Goal: Task Accomplishment & Management: Manage account settings

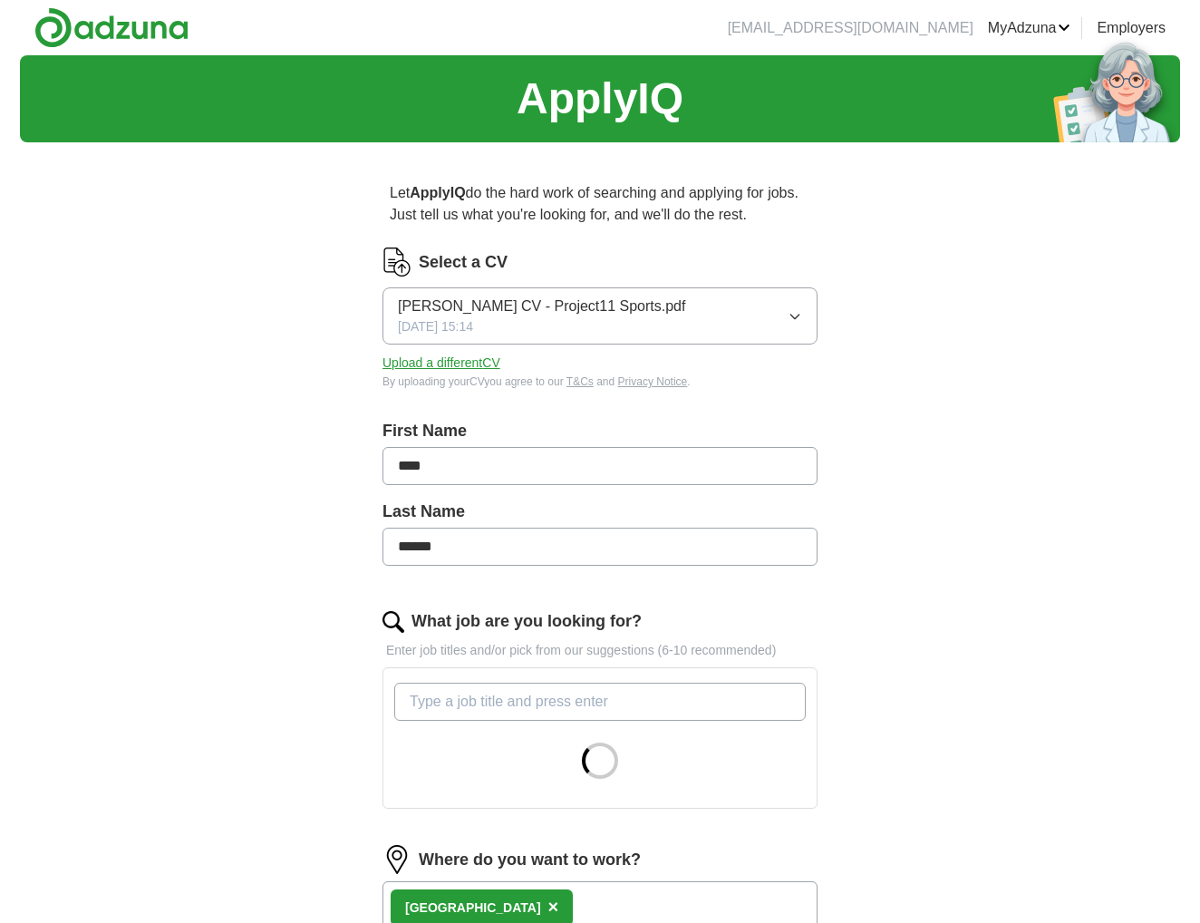
scroll to position [91, 0]
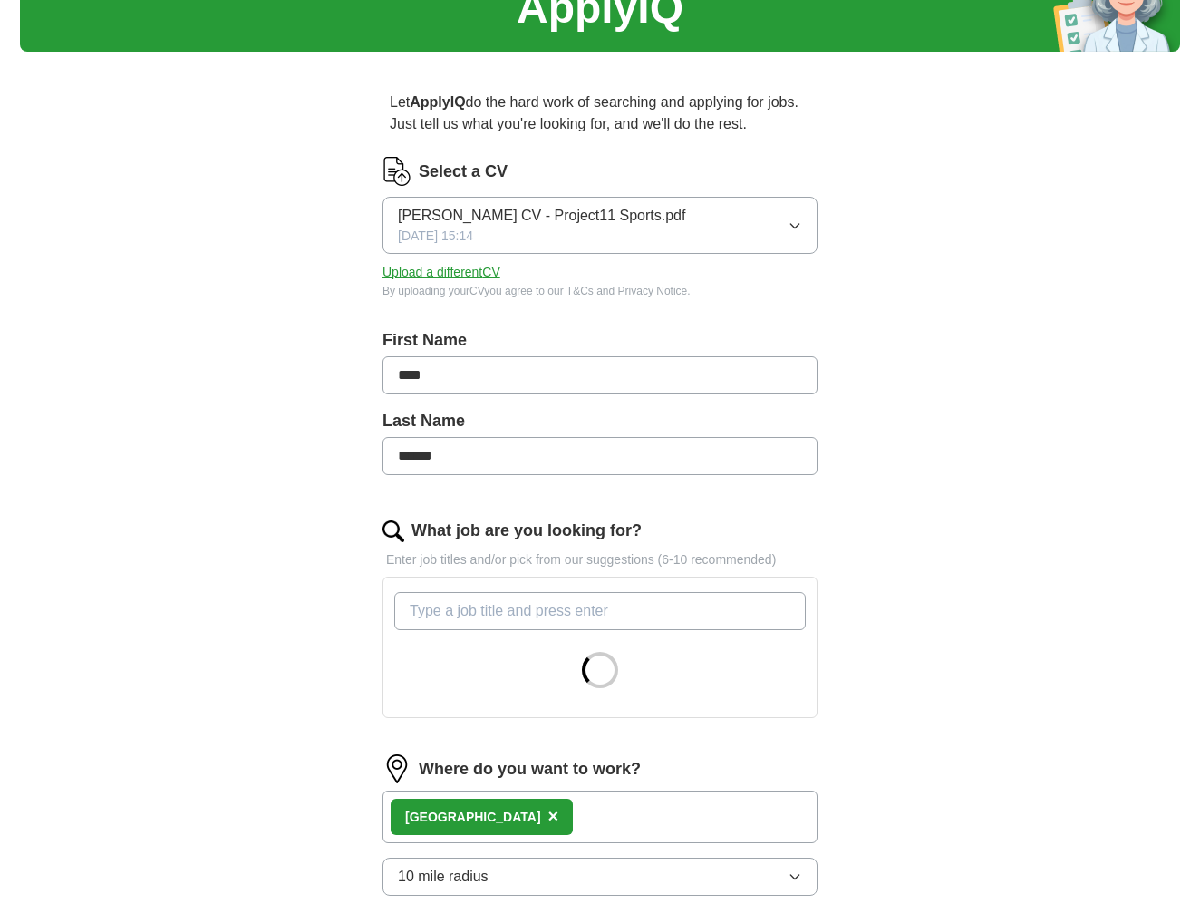
click at [565, 214] on span "[PERSON_NAME] CV - Project11 Sports.pdf" at bounding box center [541, 216] width 287 height 22
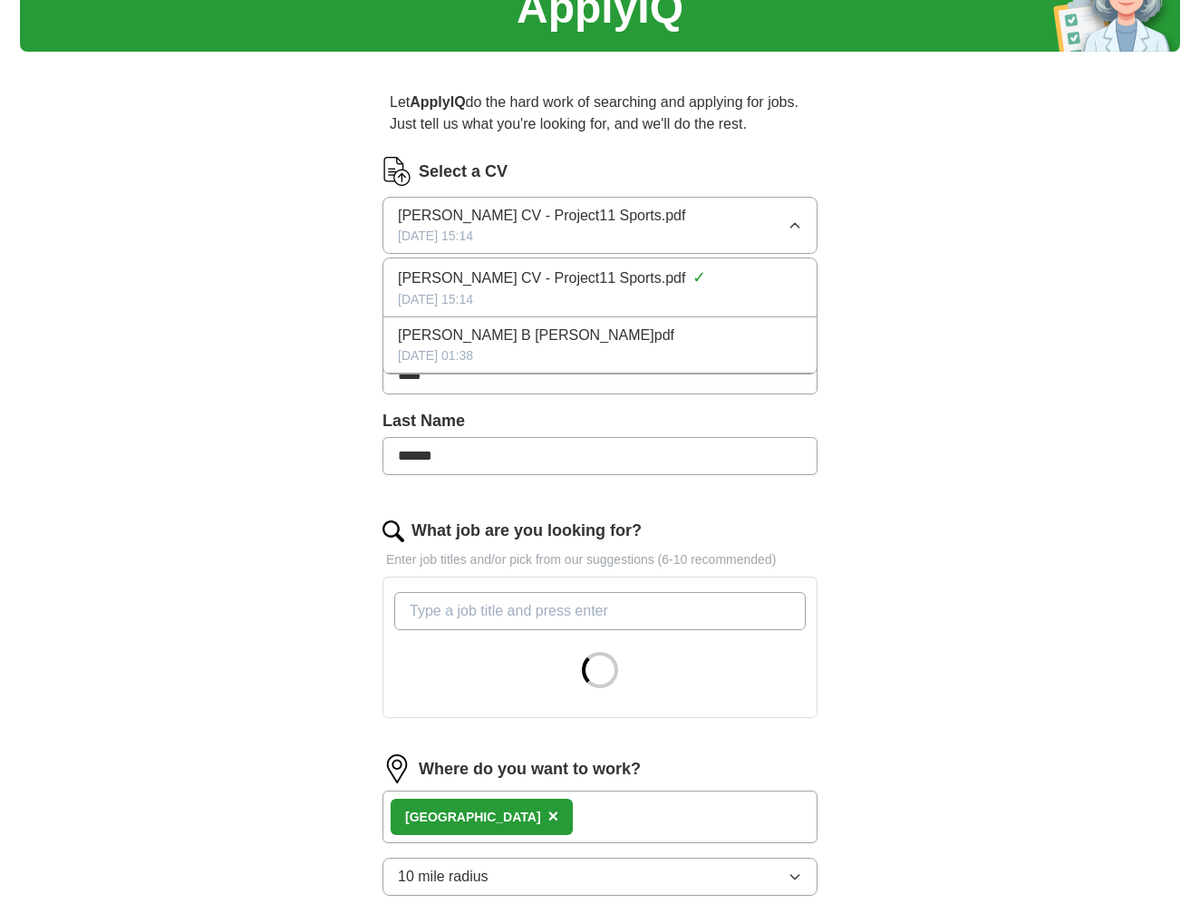
click at [565, 214] on span "[PERSON_NAME] CV - Project11 Sports.pdf" at bounding box center [541, 216] width 287 height 22
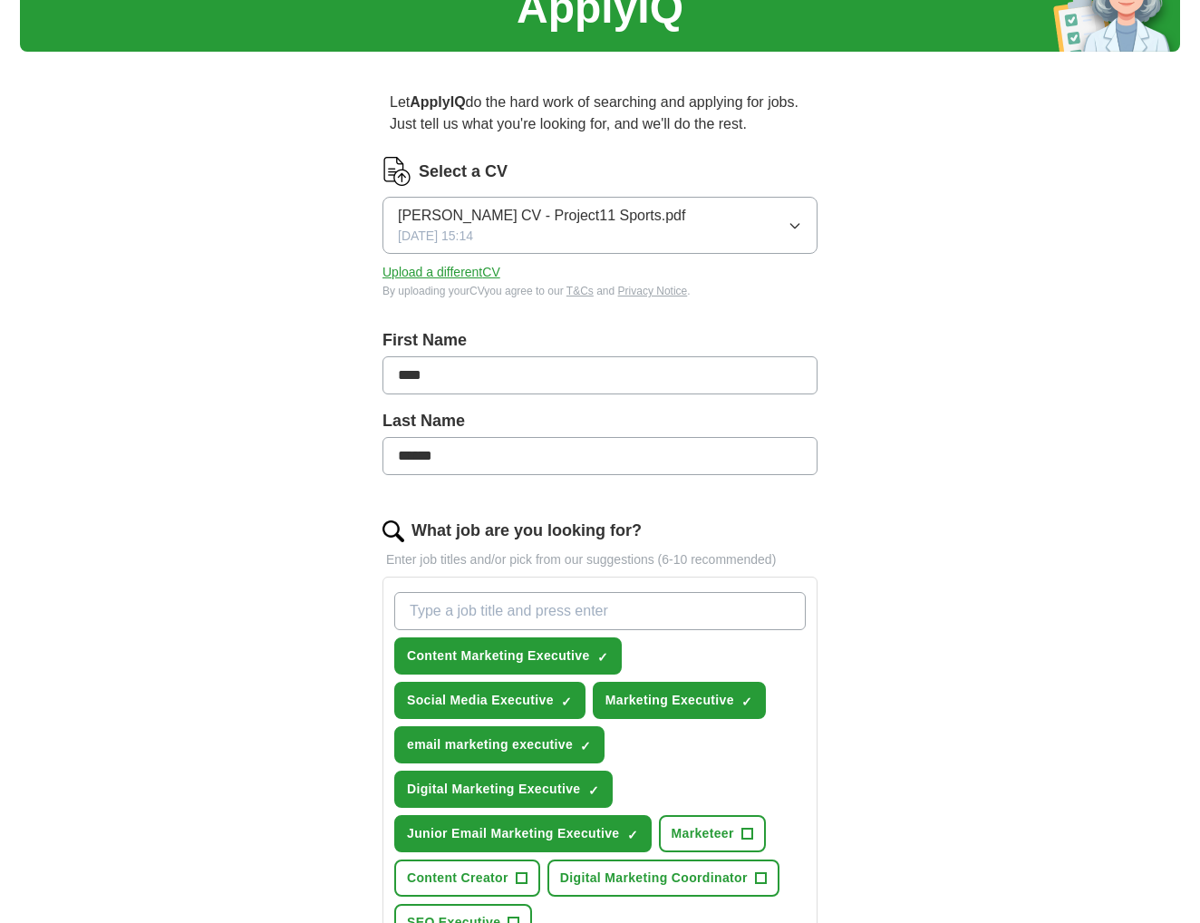
click at [1017, 646] on div "ApplyIQ Let ApplyIQ do the hard work of searching and applying for jobs. Just t…" at bounding box center [600, 740] width 1161 height 1551
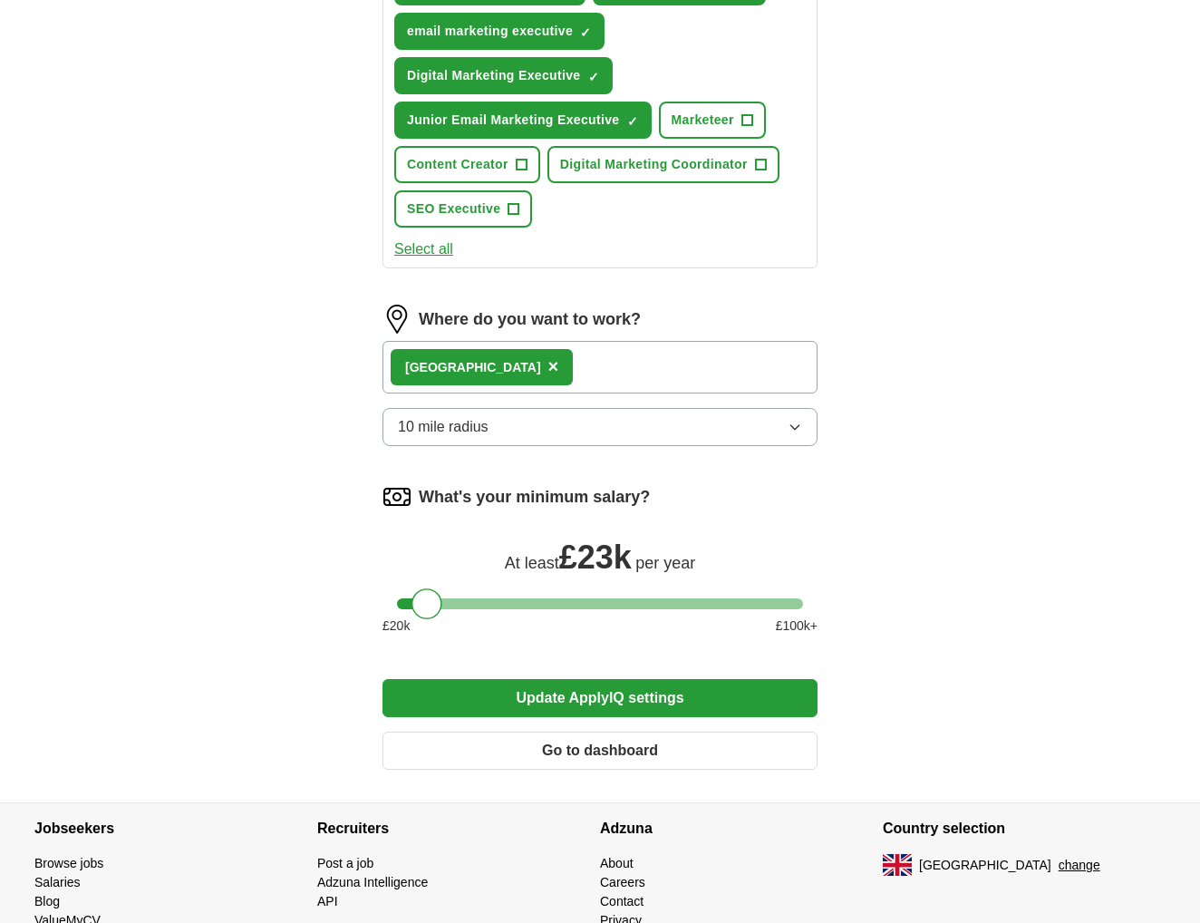
scroll to position [878, 0]
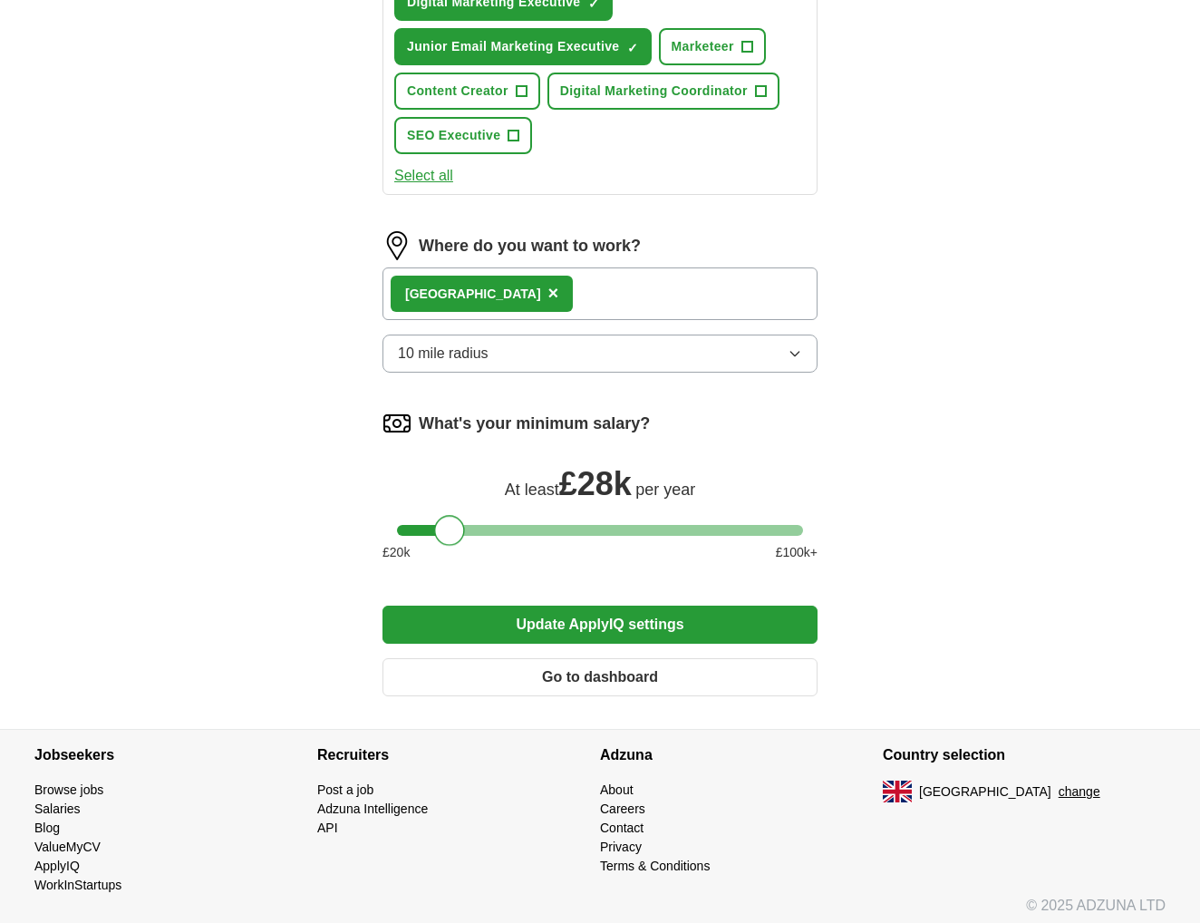
drag, startPoint x: 423, startPoint y: 527, endPoint x: 447, endPoint y: 529, distance: 24.5
click at [447, 529] on div at bounding box center [449, 530] width 31 height 31
click at [653, 619] on button "Update ApplyIQ settings" at bounding box center [600, 625] width 435 height 38
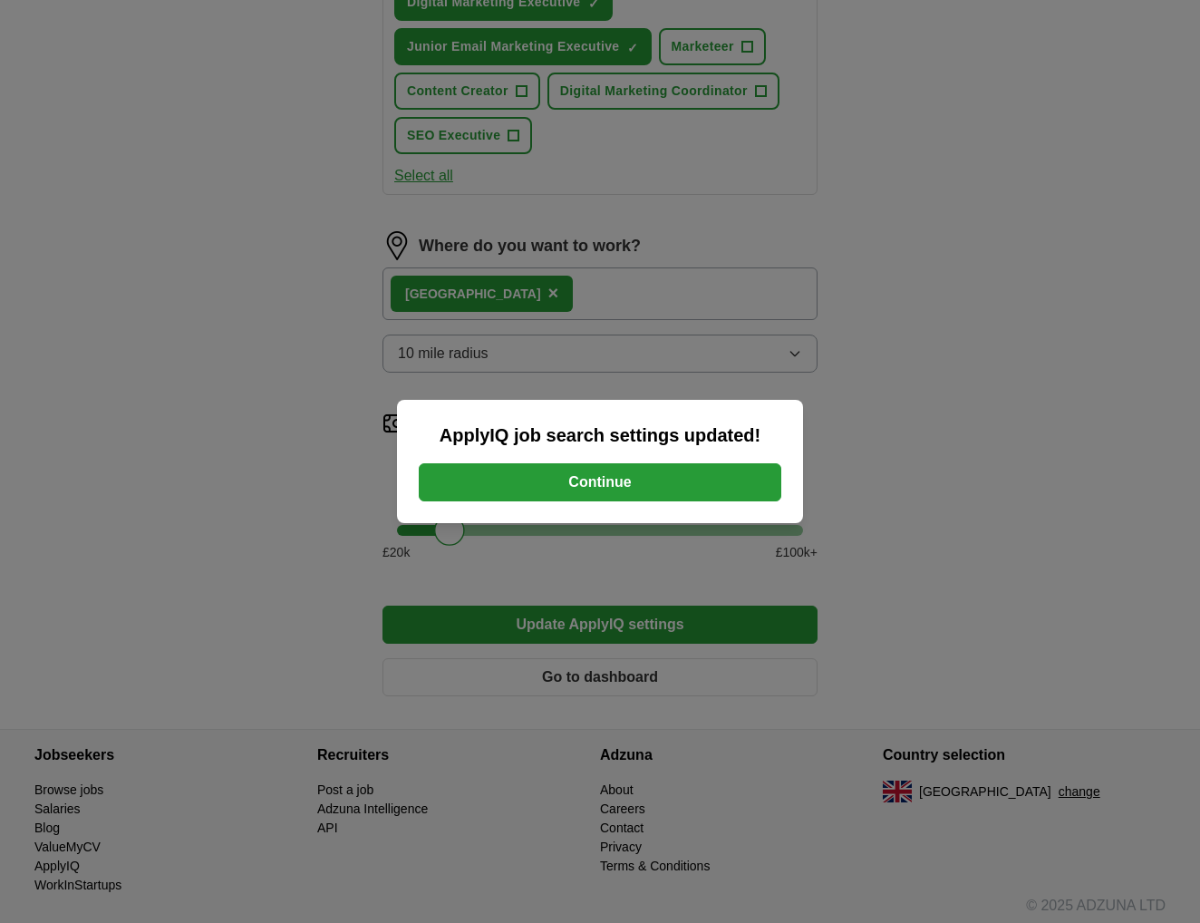
click at [632, 490] on button "Continue" at bounding box center [600, 482] width 363 height 38
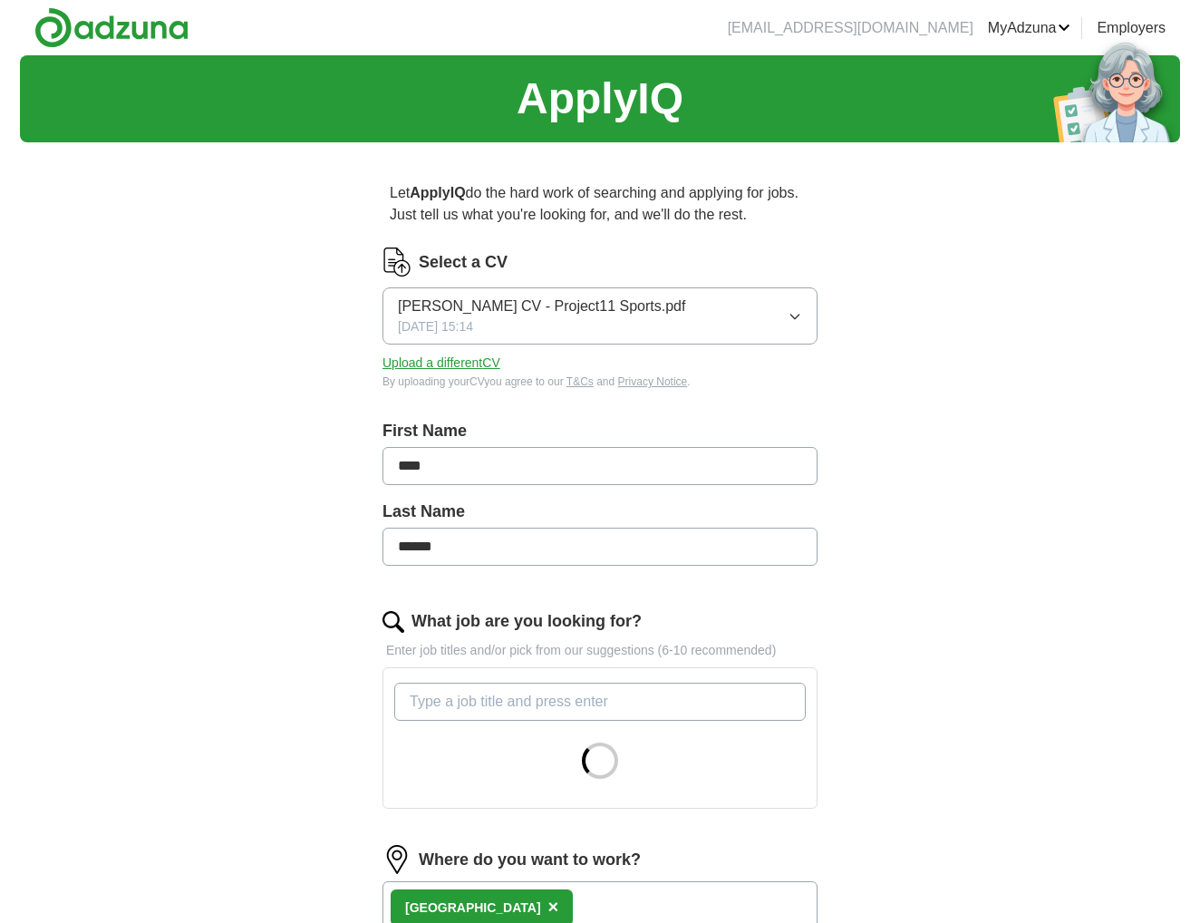
click at [479, 365] on button "Upload a different CV" at bounding box center [442, 363] width 118 height 19
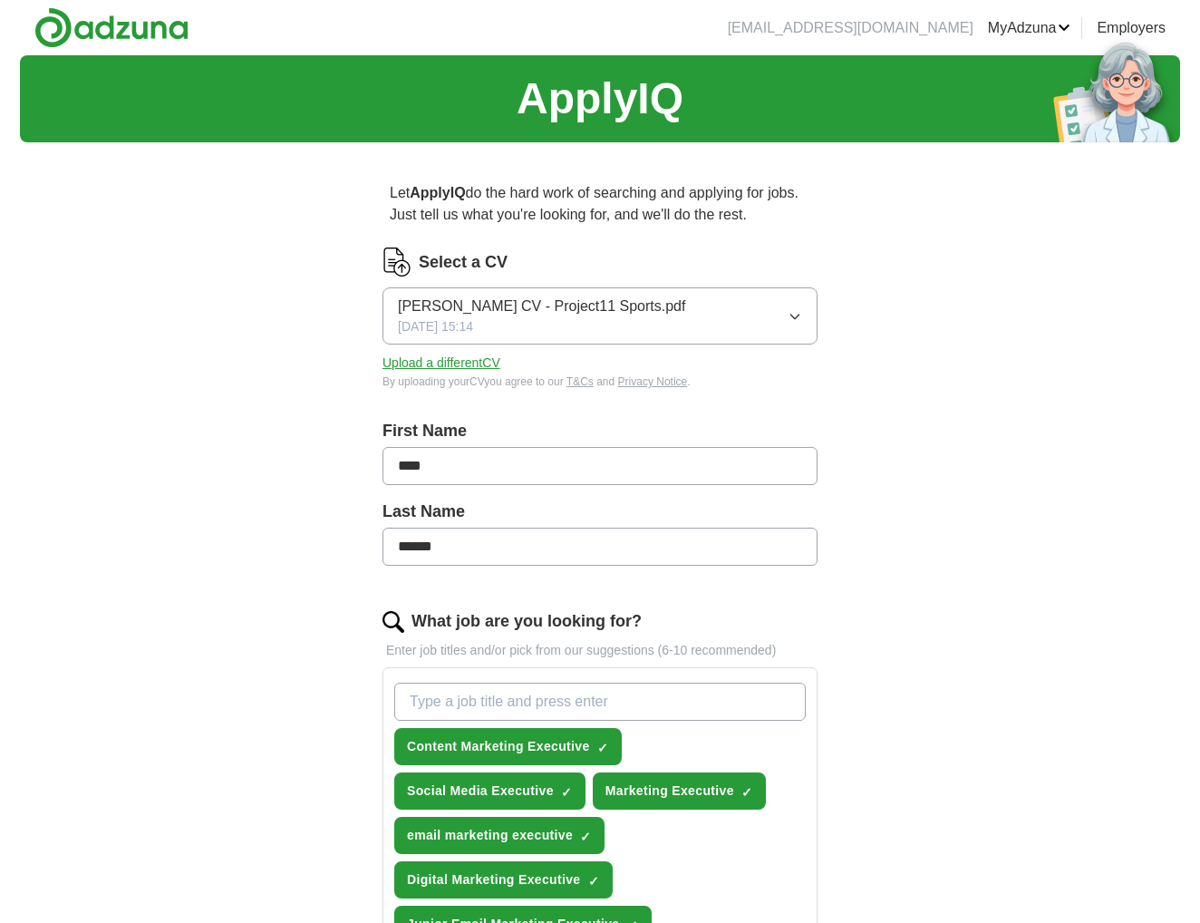
click at [488, 364] on button "Upload a different CV" at bounding box center [442, 363] width 118 height 19
click at [635, 208] on p "Let ApplyIQ do the hard work of searching and applying for jobs. Just tell us w…" at bounding box center [600, 204] width 435 height 58
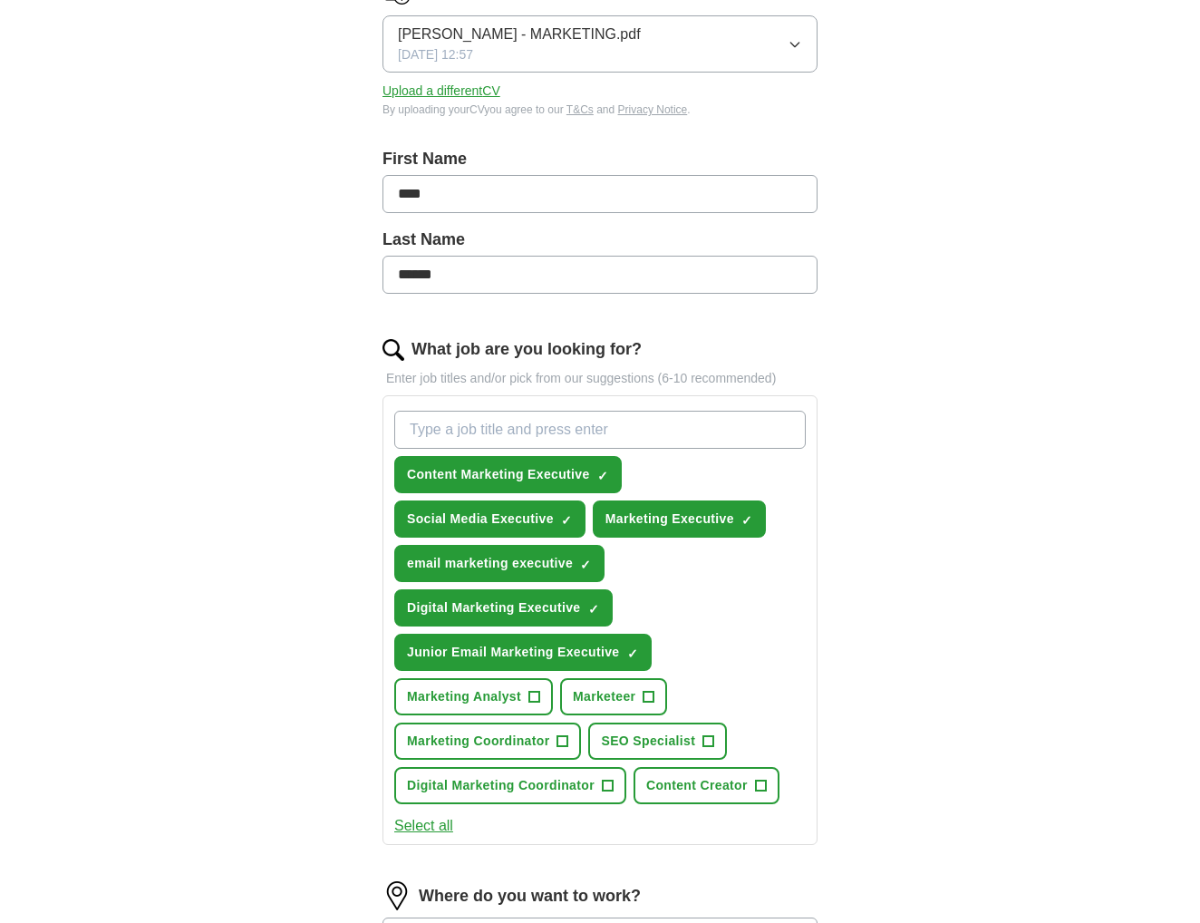
scroll to position [544, 0]
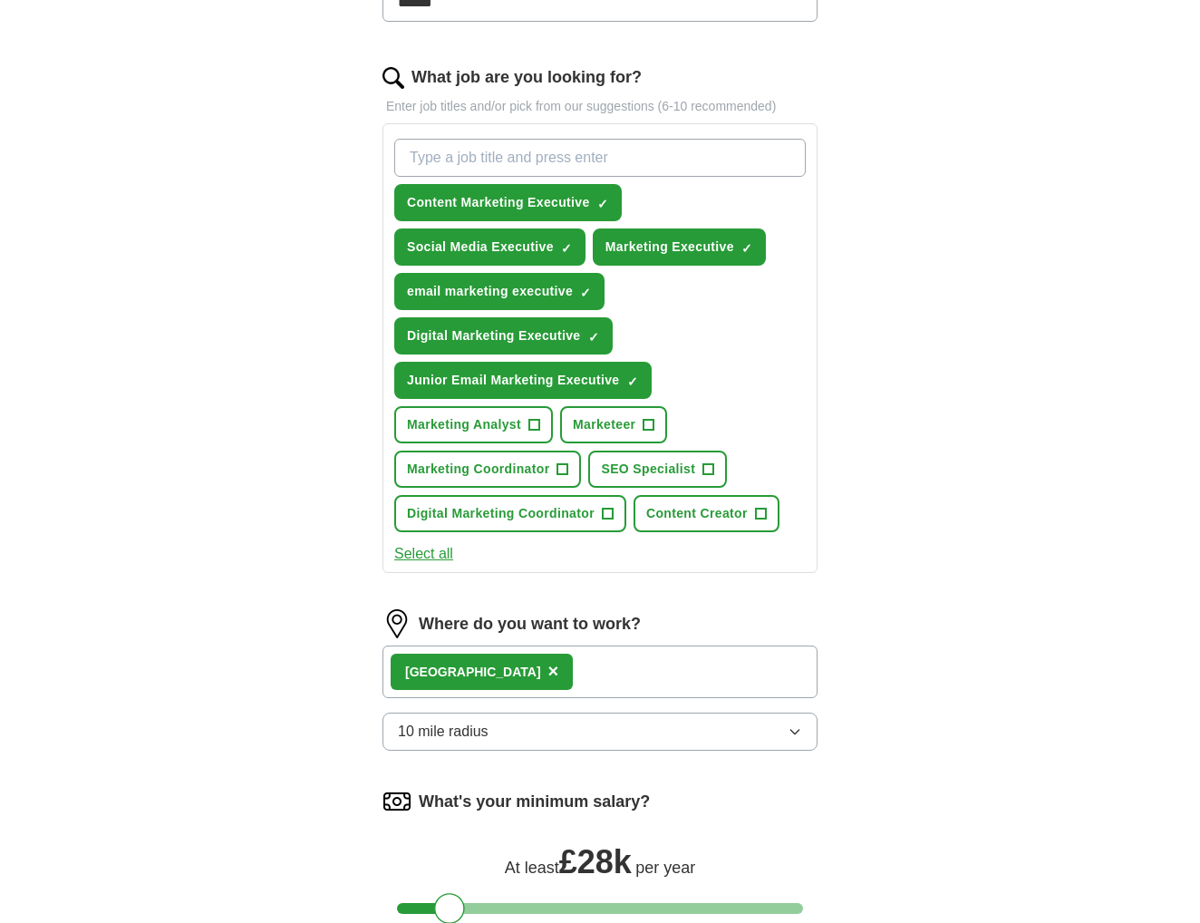
click at [435, 552] on button "Select all" at bounding box center [423, 554] width 59 height 22
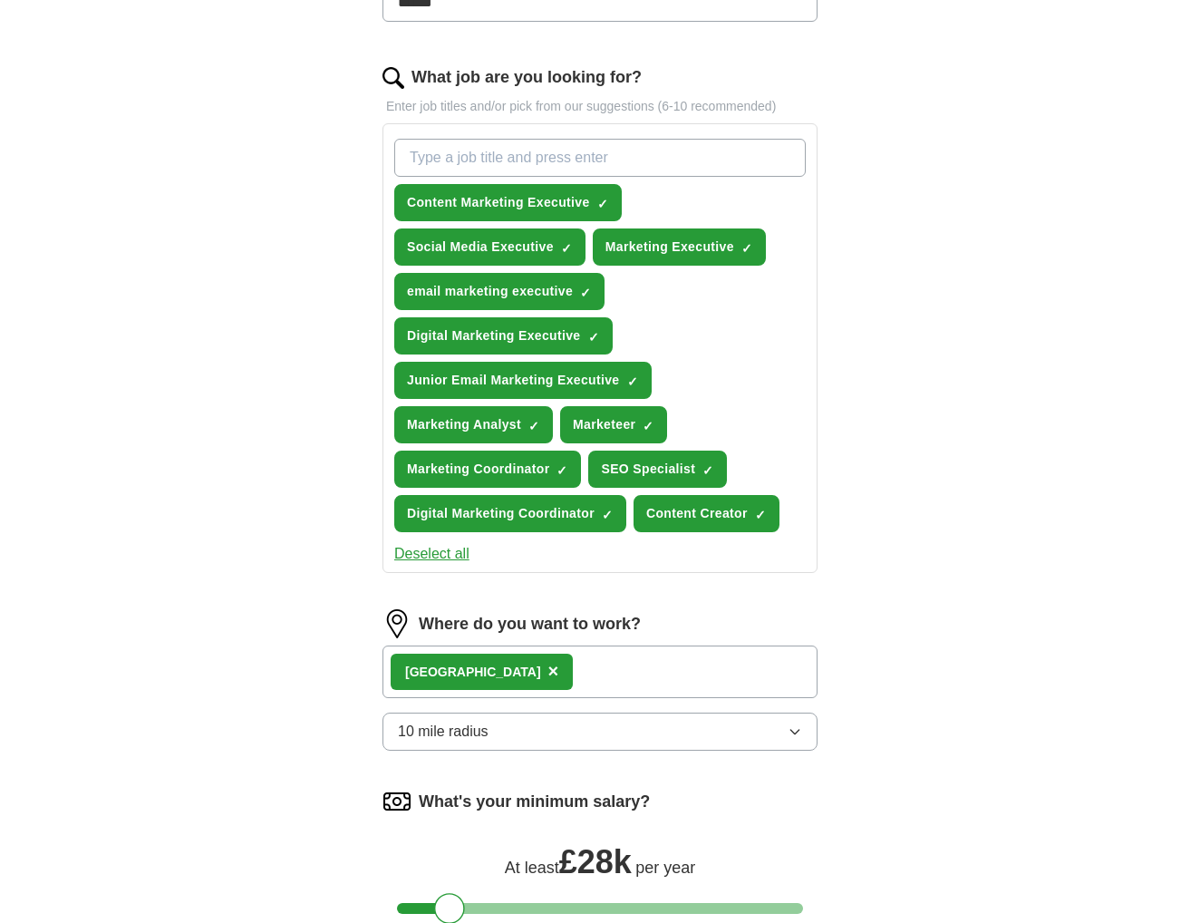
click at [562, 142] on input "What job are you looking for?" at bounding box center [600, 158] width 412 height 38
type input "MARKETING"
click at [0, 0] on span "×" at bounding box center [0, 0] width 0 height 0
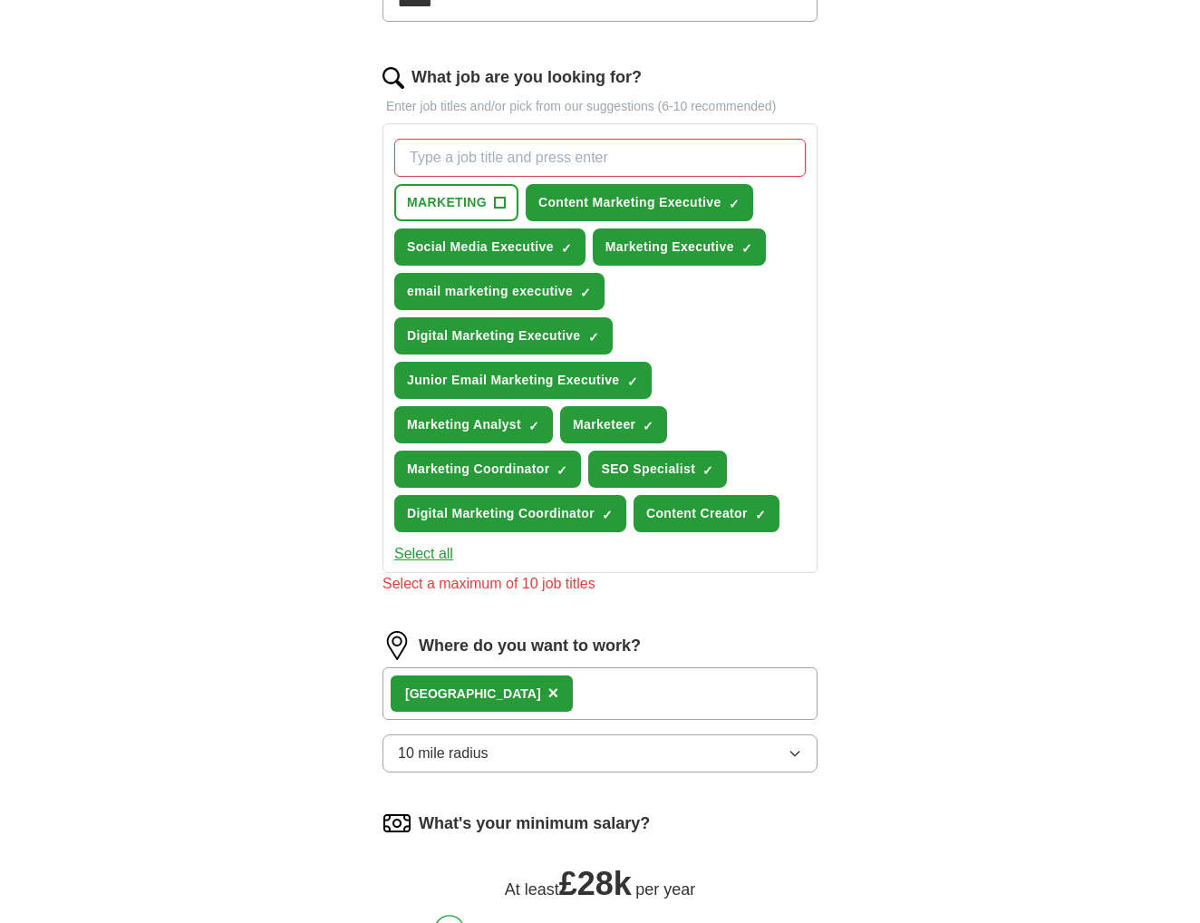
click at [510, 157] on input "What job are you looking for?" at bounding box center [600, 158] width 412 height 38
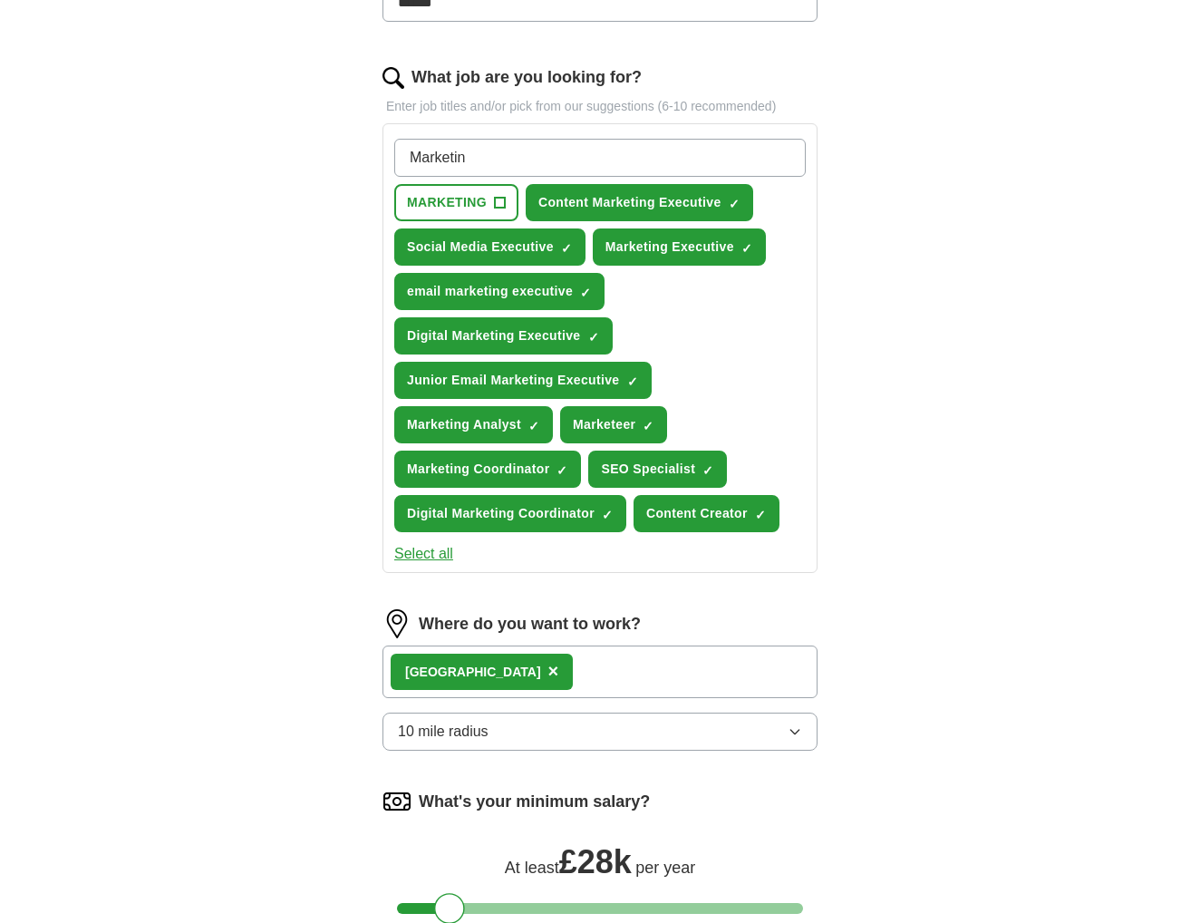
type input "Marketing"
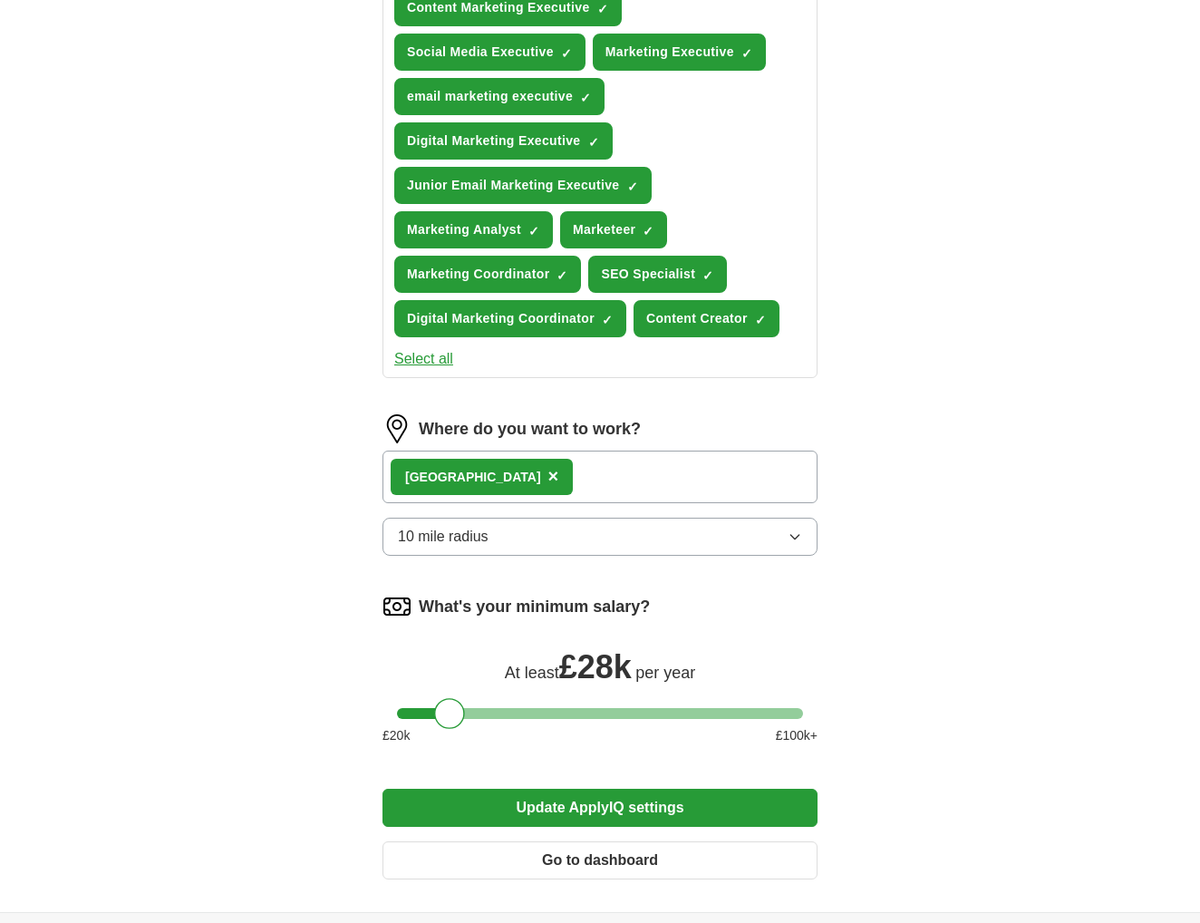
scroll to position [816, 0]
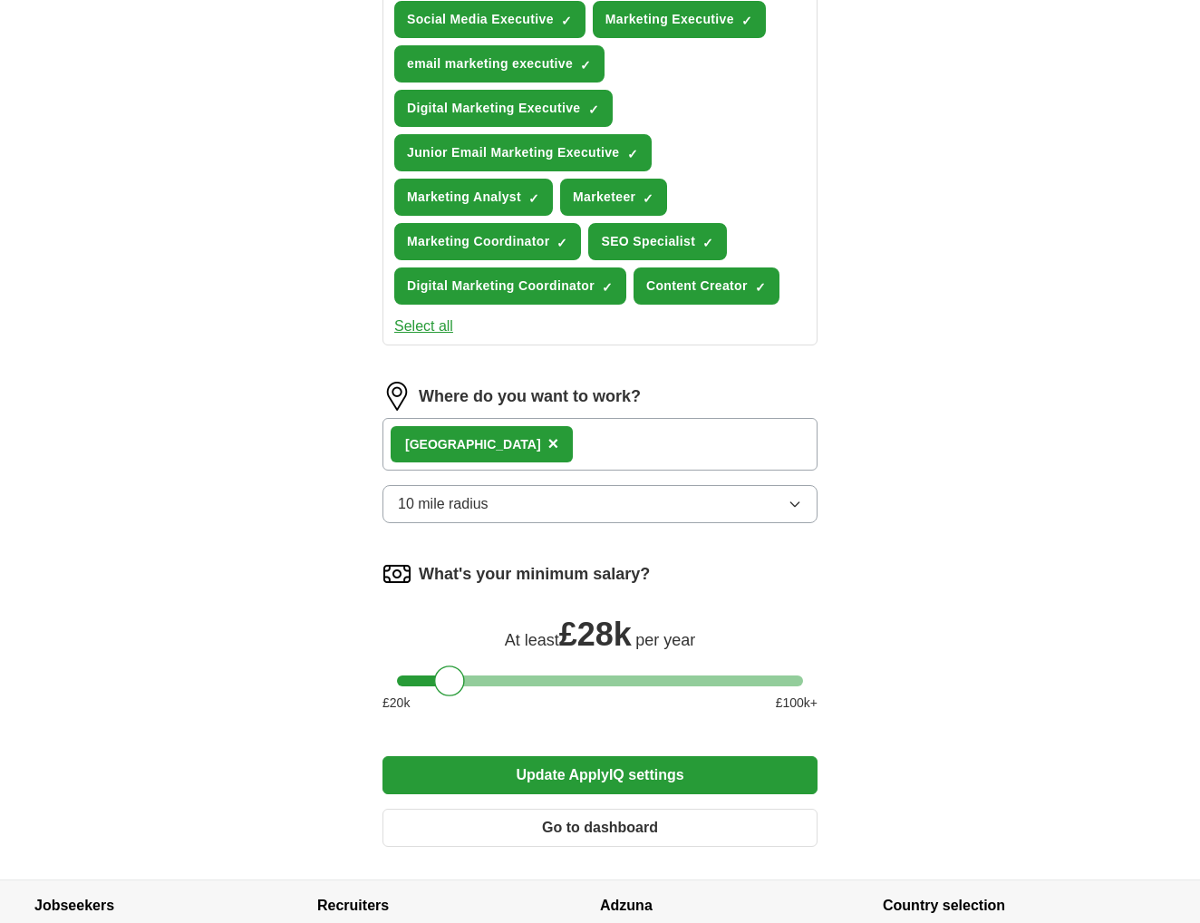
click at [656, 767] on form "Select a CV Riya Bansal - MARKETING.pdf 21/08/2025, 12:57 Upload a different CV…" at bounding box center [600, 147] width 435 height 1430
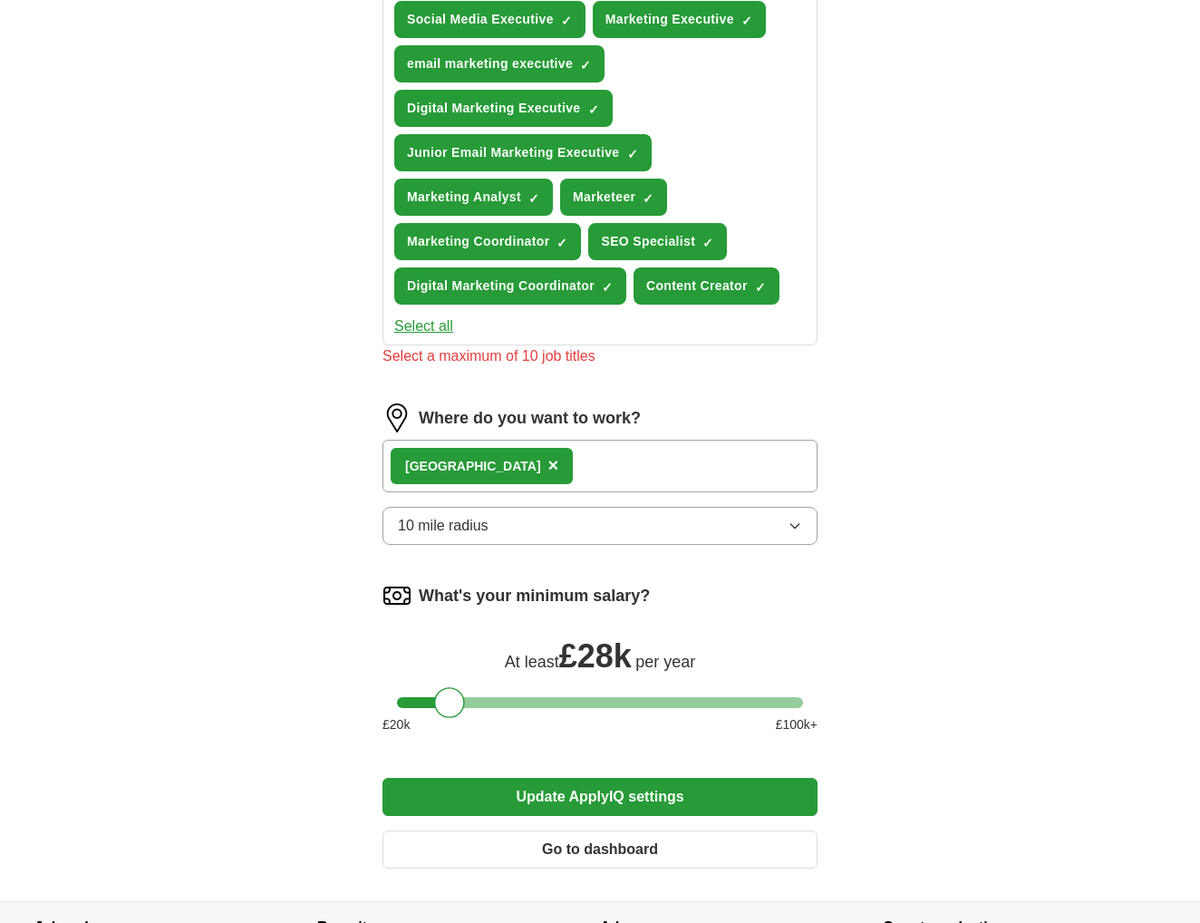
click at [661, 787] on button "Update ApplyIQ settings" at bounding box center [600, 797] width 435 height 38
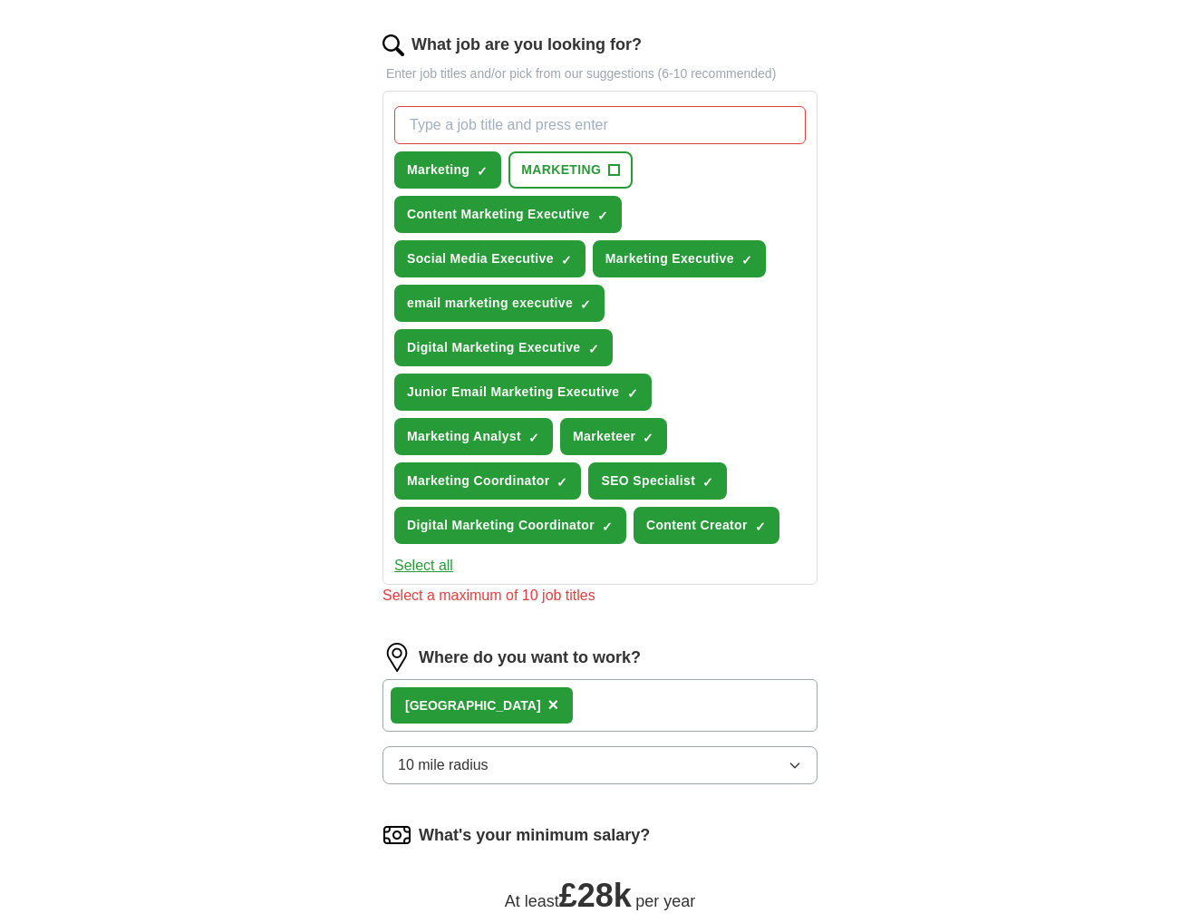
scroll to position [544, 0]
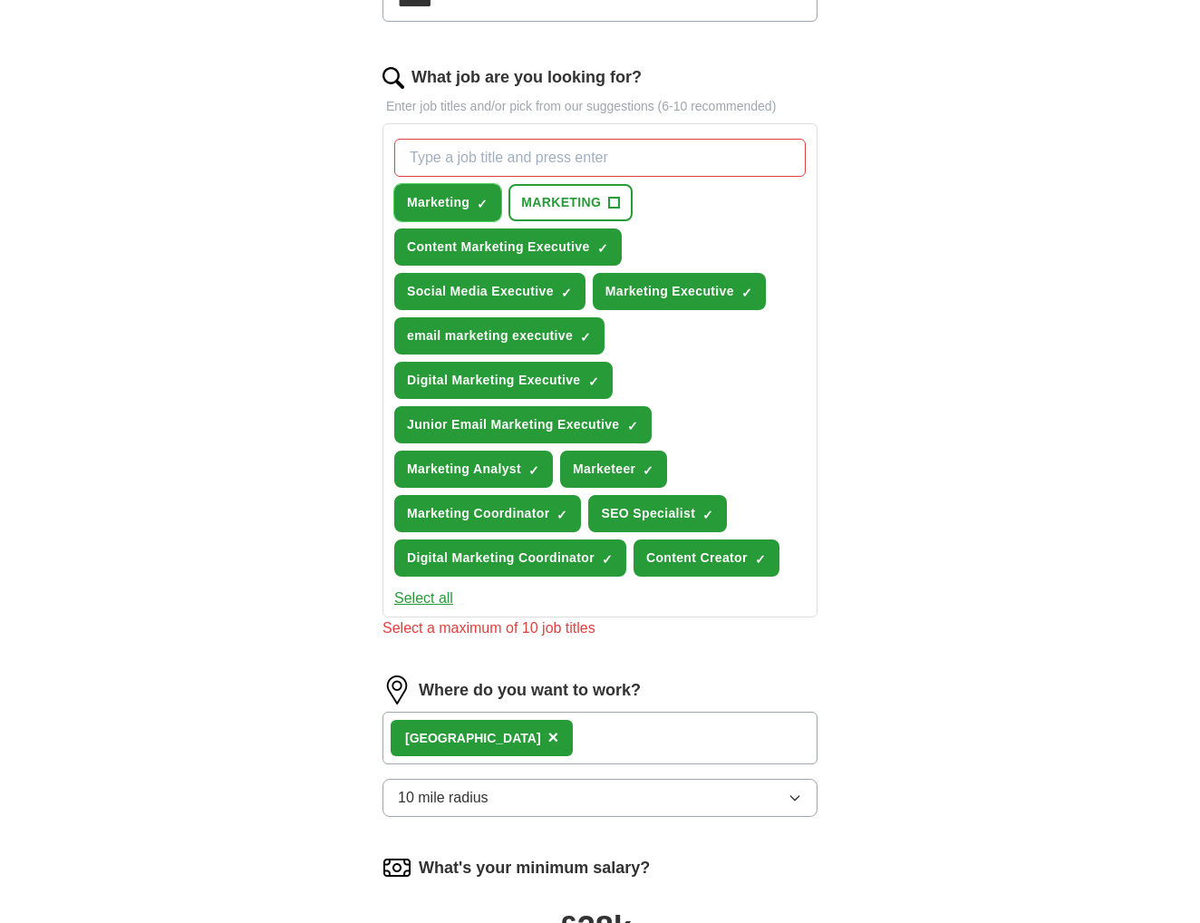
click at [497, 204] on button "Marketing ✓ ×" at bounding box center [447, 202] width 107 height 37
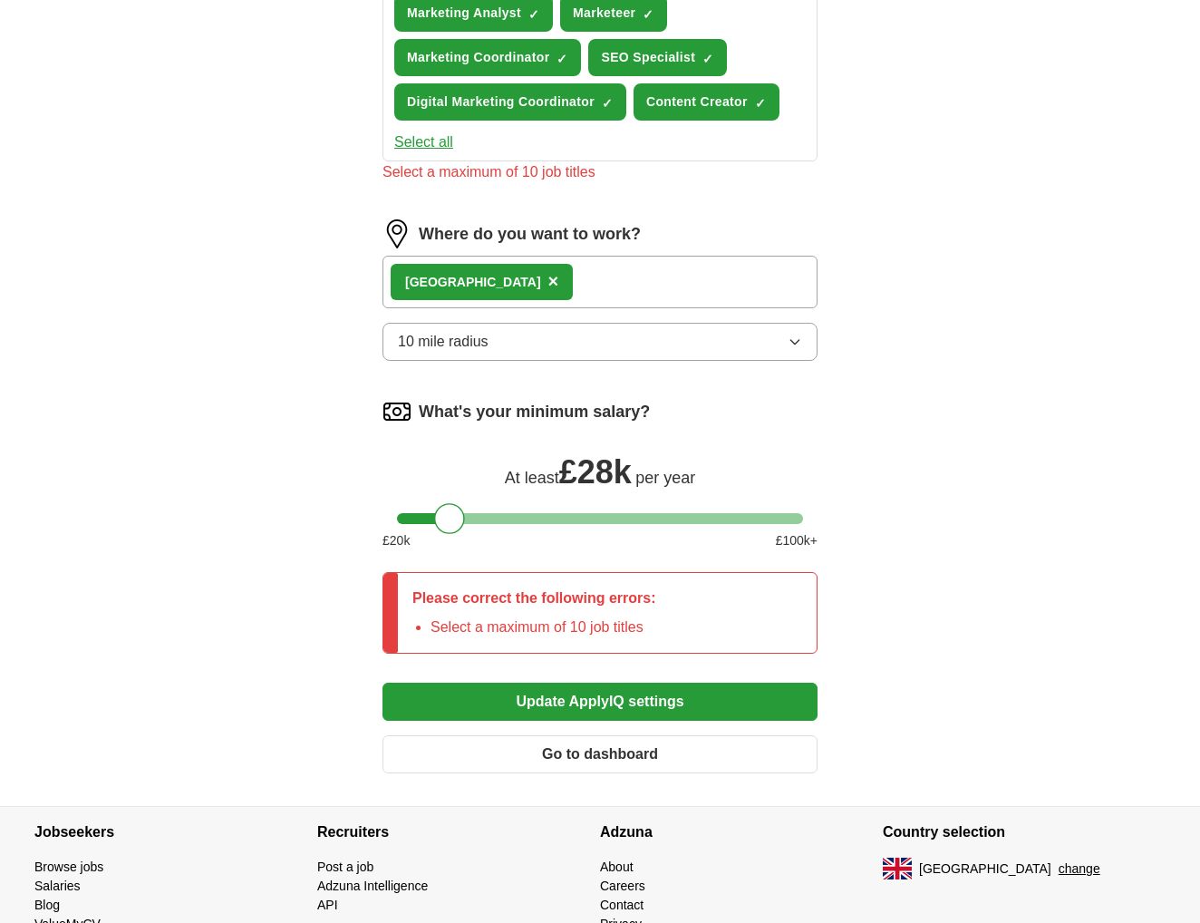
scroll to position [1075, 0]
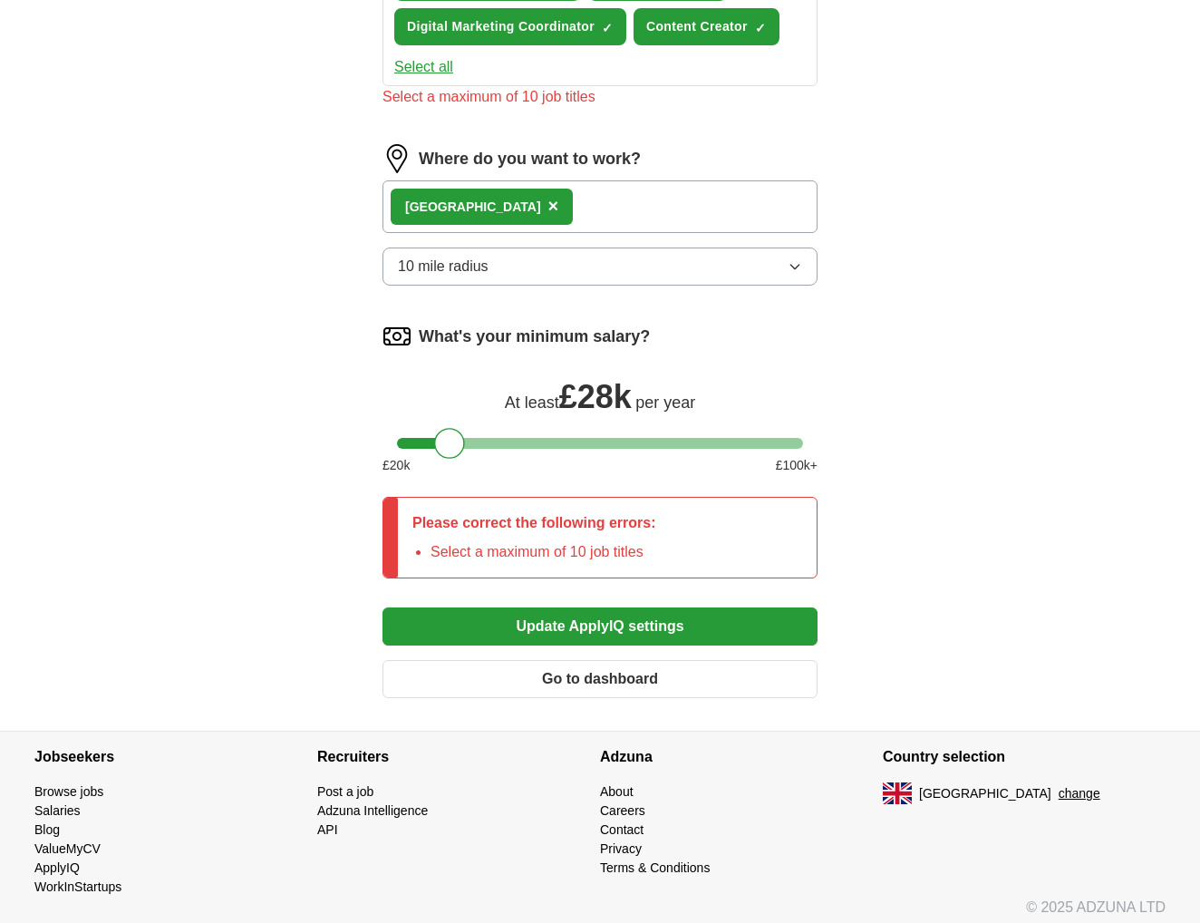
click at [617, 613] on button "Update ApplyIQ settings" at bounding box center [600, 626] width 435 height 38
click at [558, 617] on button "Update ApplyIQ settings" at bounding box center [600, 626] width 435 height 38
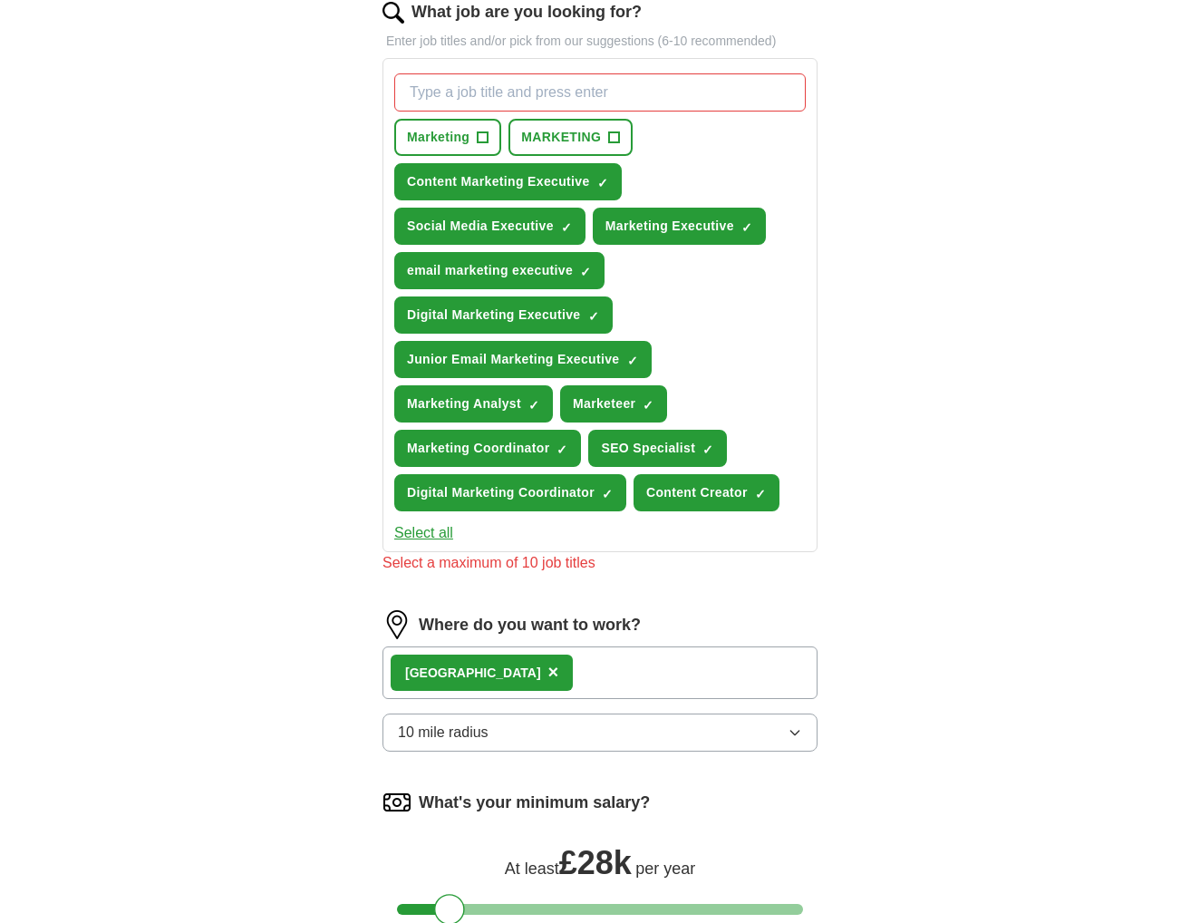
scroll to position [350, 0]
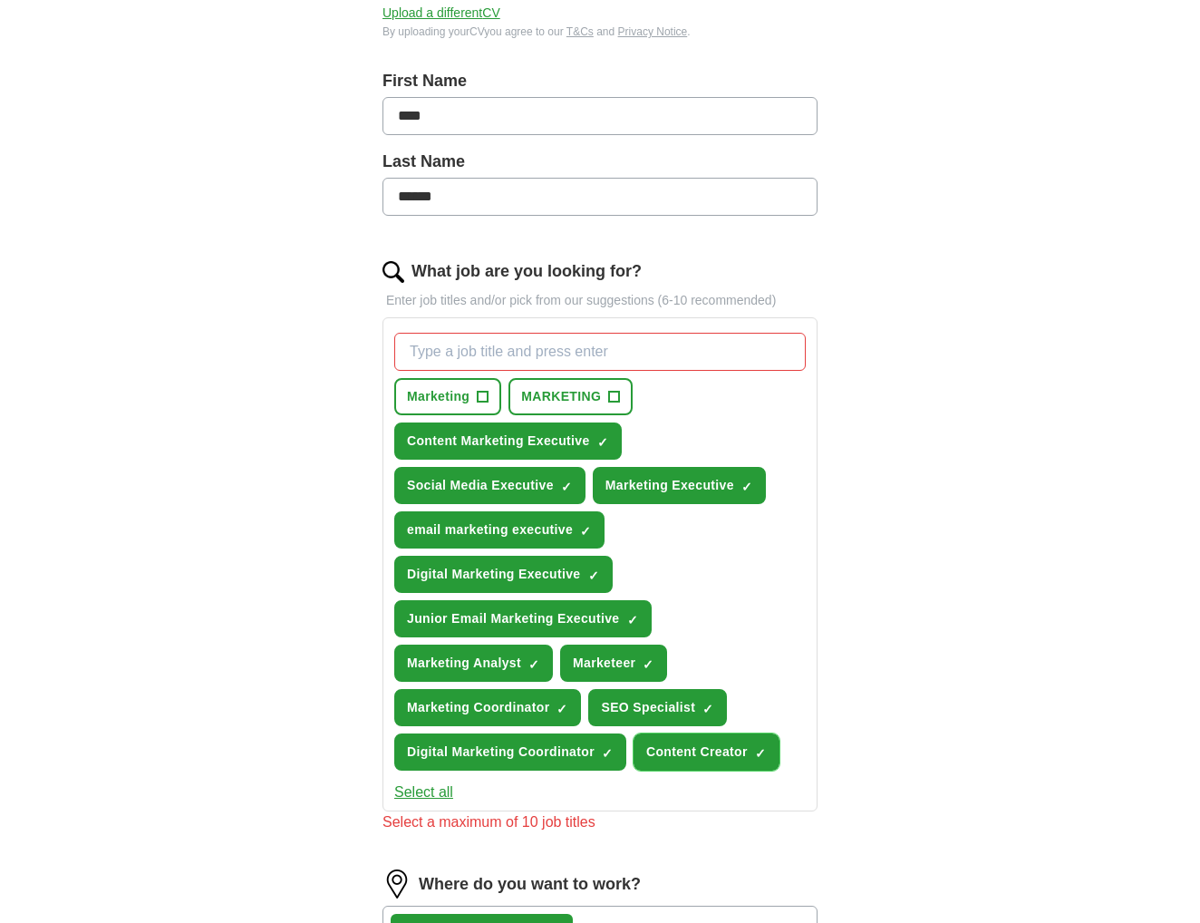
click at [693, 753] on span "Content Creator" at bounding box center [697, 752] width 102 height 19
click at [672, 703] on span "SEO Specialist" at bounding box center [648, 707] width 94 height 19
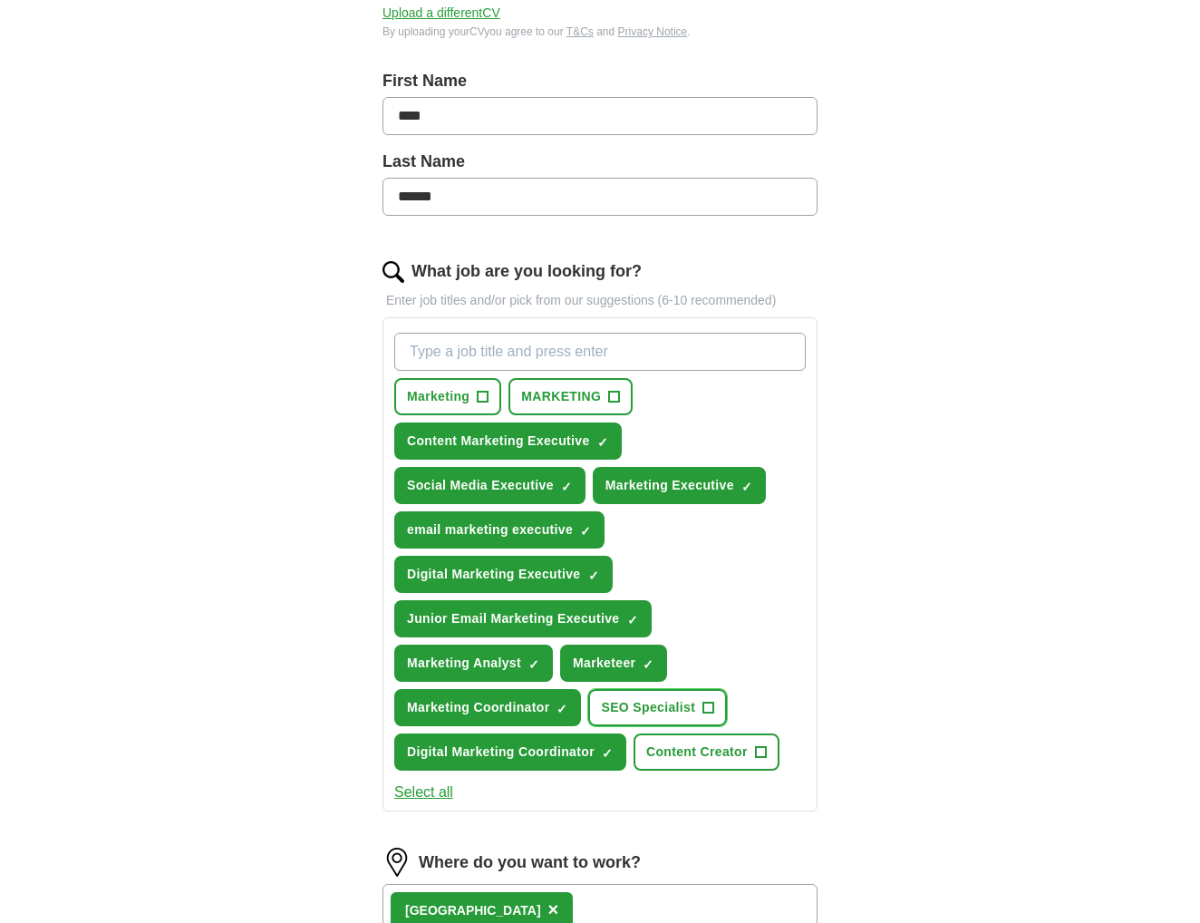
scroll to position [965, 0]
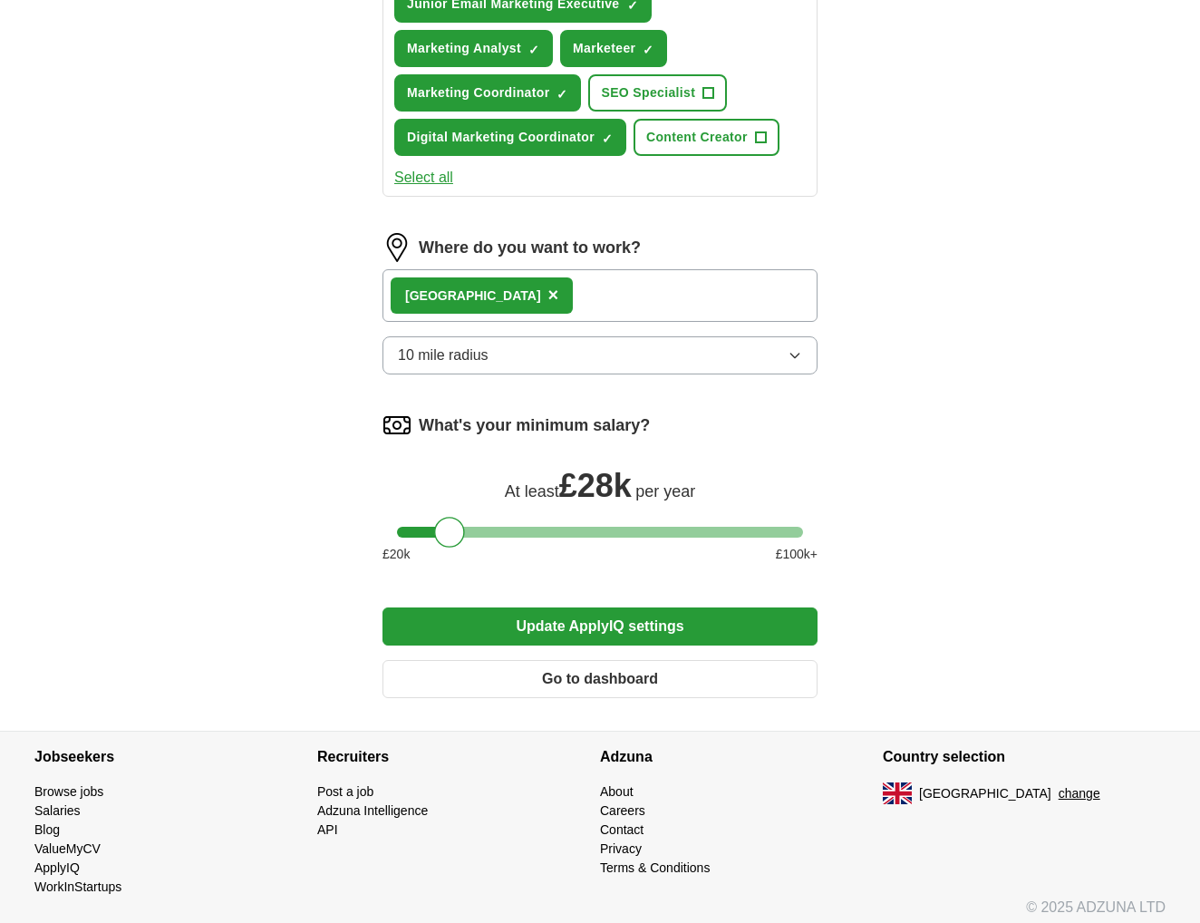
click at [610, 625] on button "Update ApplyIQ settings" at bounding box center [600, 626] width 435 height 38
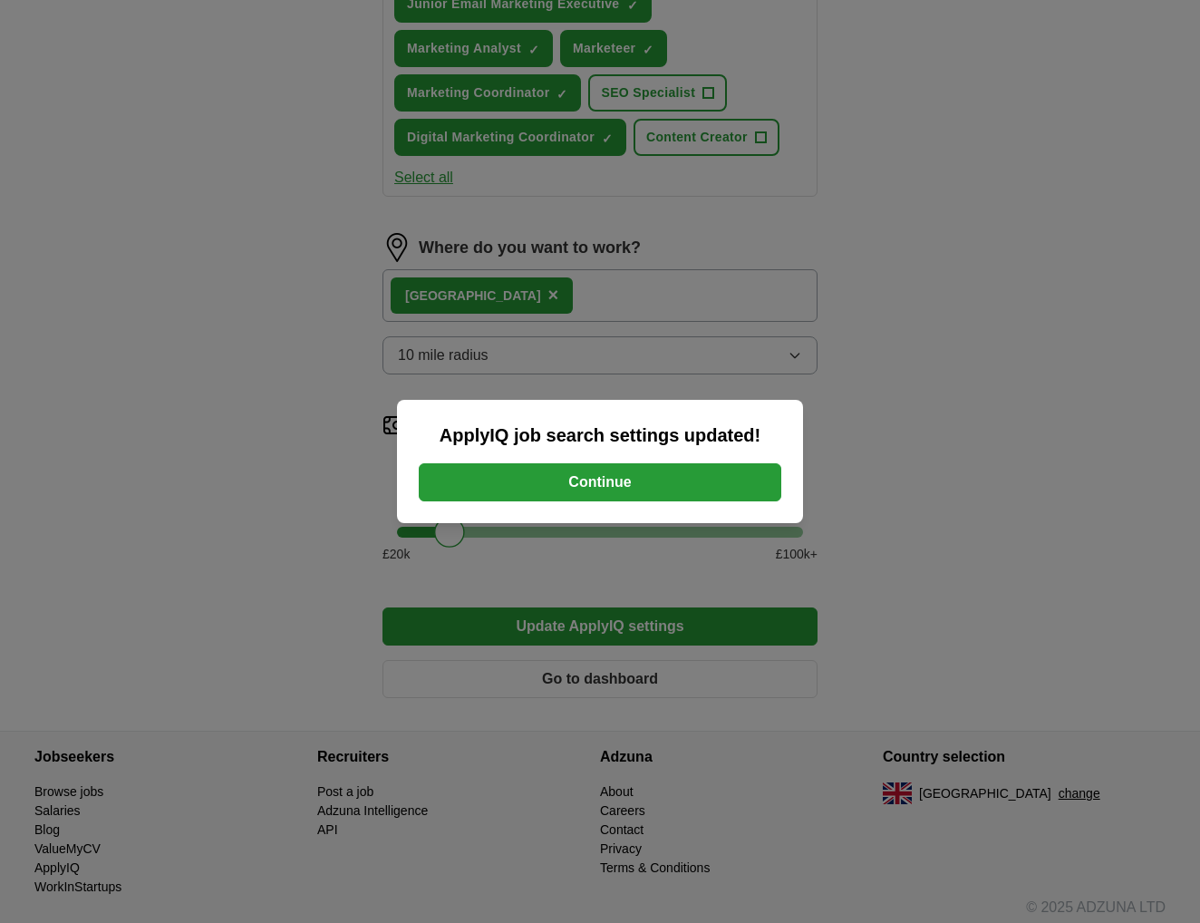
click at [588, 505] on div "ApplyIQ job search settings updated! Continue" at bounding box center [600, 461] width 406 height 123
click at [589, 490] on button "Continue" at bounding box center [600, 482] width 363 height 38
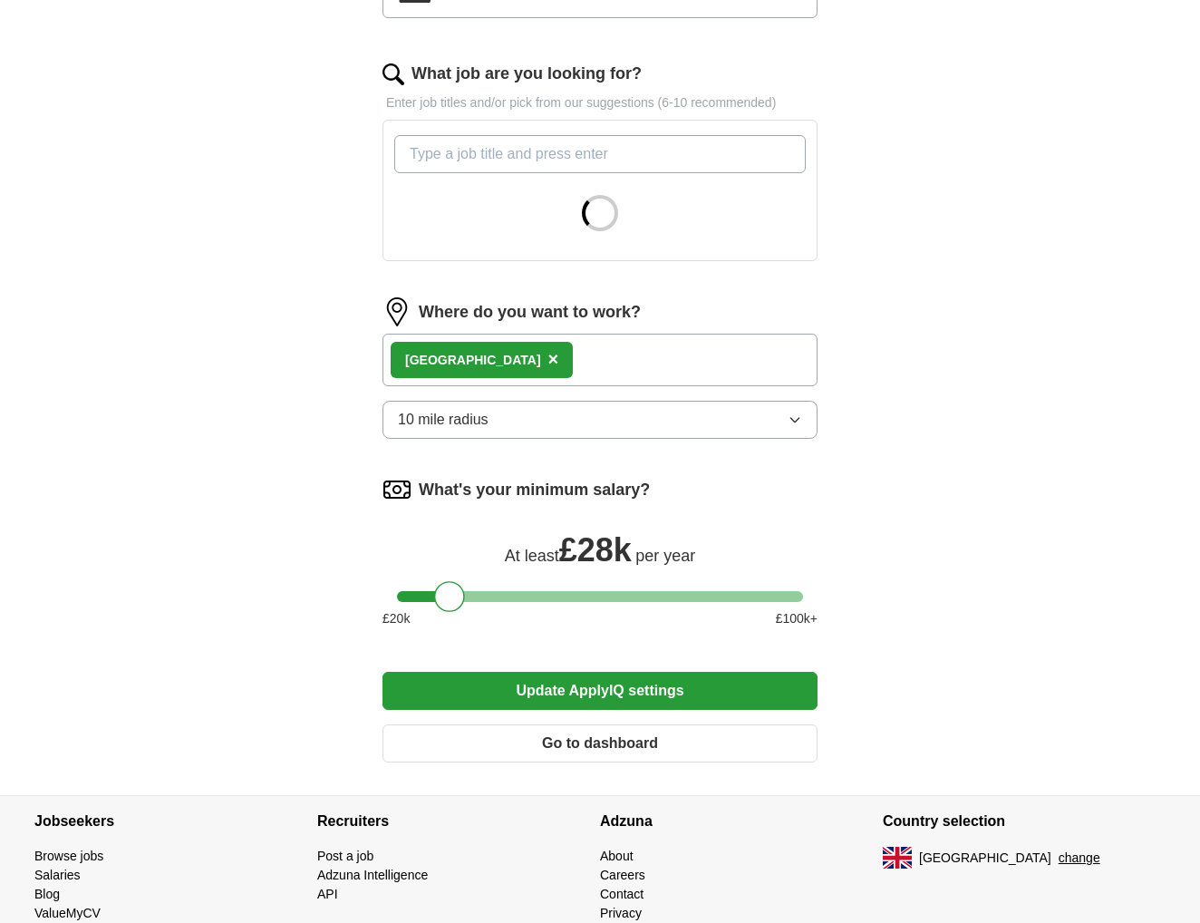
scroll to position [618, 0]
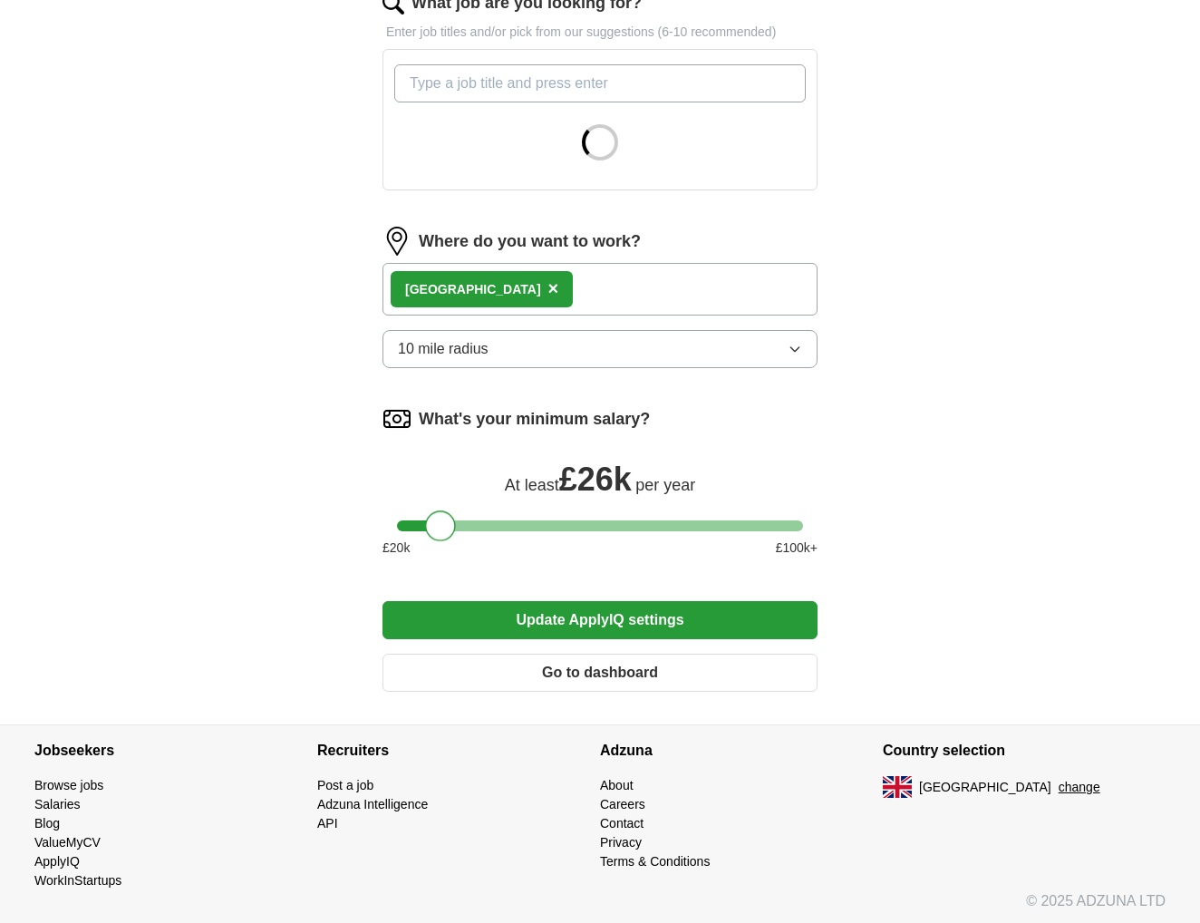
click at [435, 524] on div at bounding box center [440, 525] width 31 height 31
click at [597, 629] on button "Update ApplyIQ settings" at bounding box center [600, 620] width 435 height 38
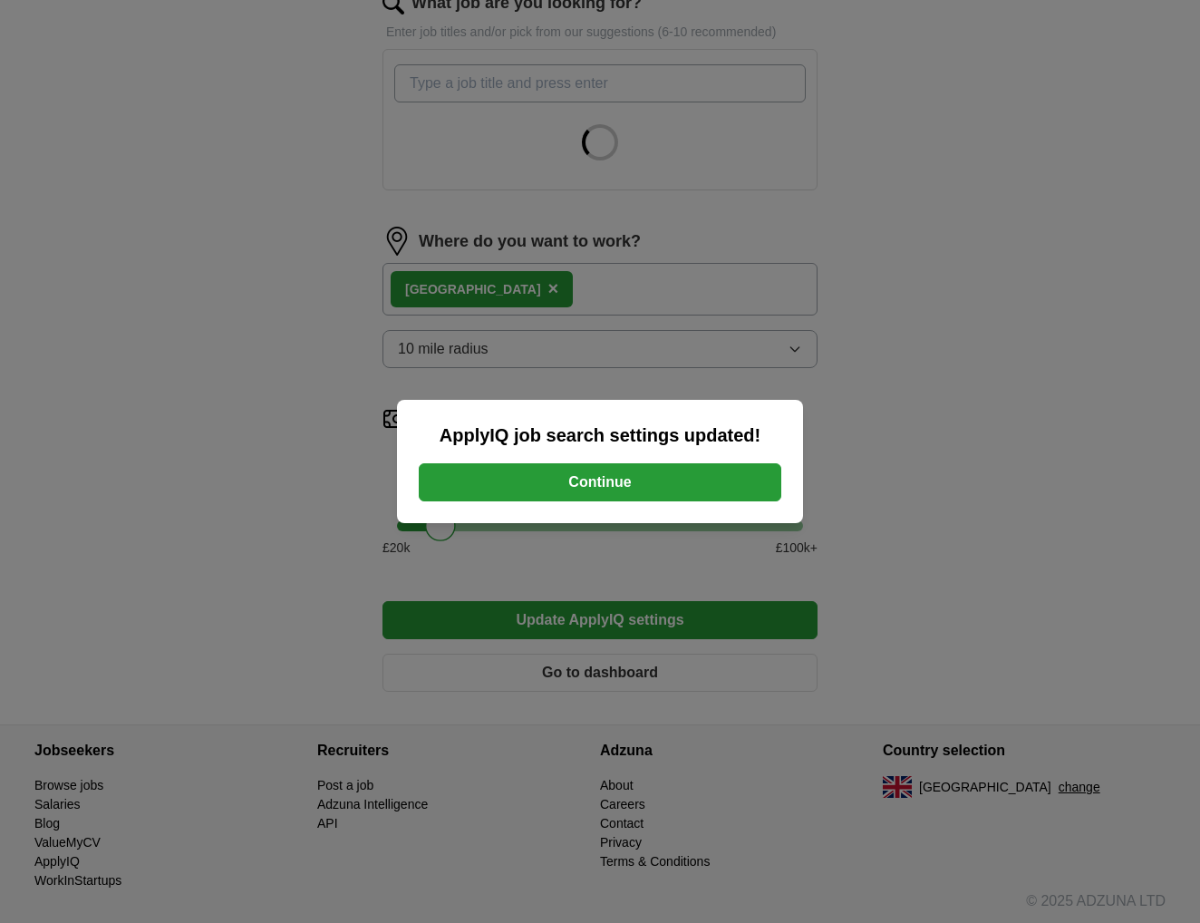
click at [724, 474] on button "Continue" at bounding box center [600, 482] width 363 height 38
